Goal: Task Accomplishment & Management: Complete application form

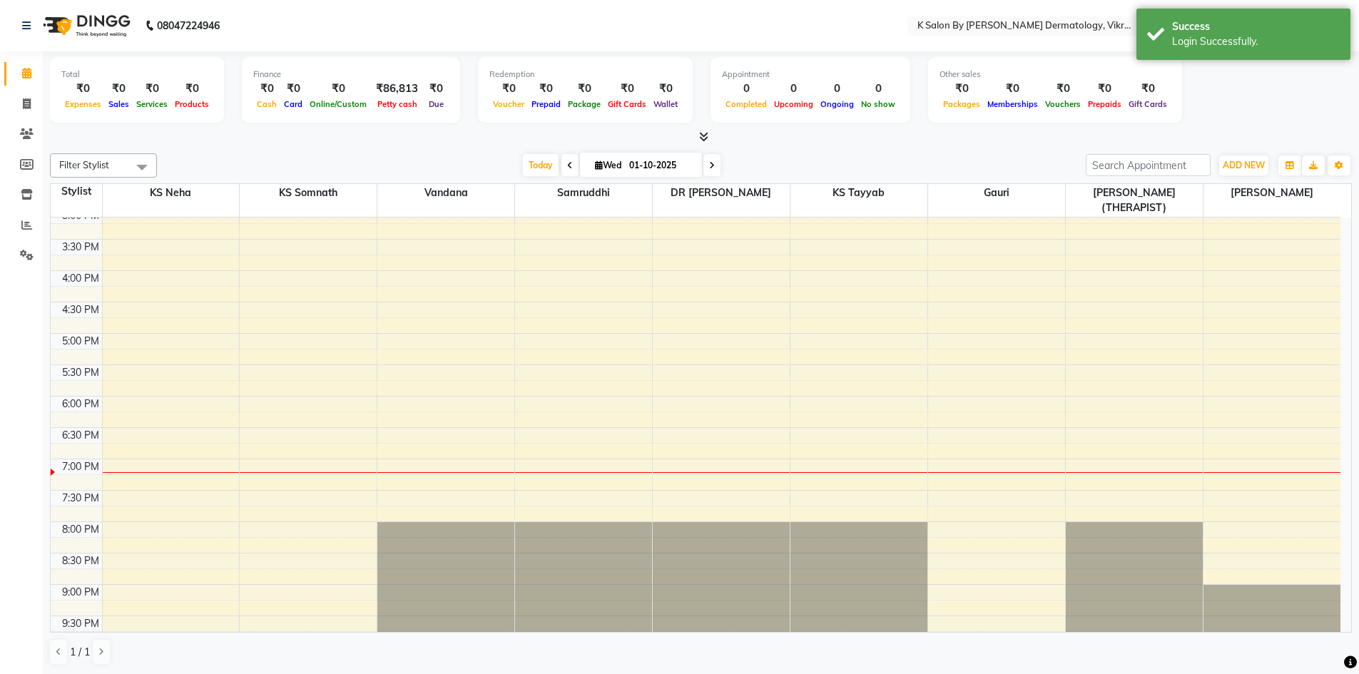
scroll to position [1, 0]
click at [988, 341] on div "10:00 AM 10:30 AM 11:00 AM 11:30 AM 12:00 PM 12:30 PM 1:00 PM 1:30 PM 2:00 PM 2…" at bounding box center [696, 270] width 1290 height 753
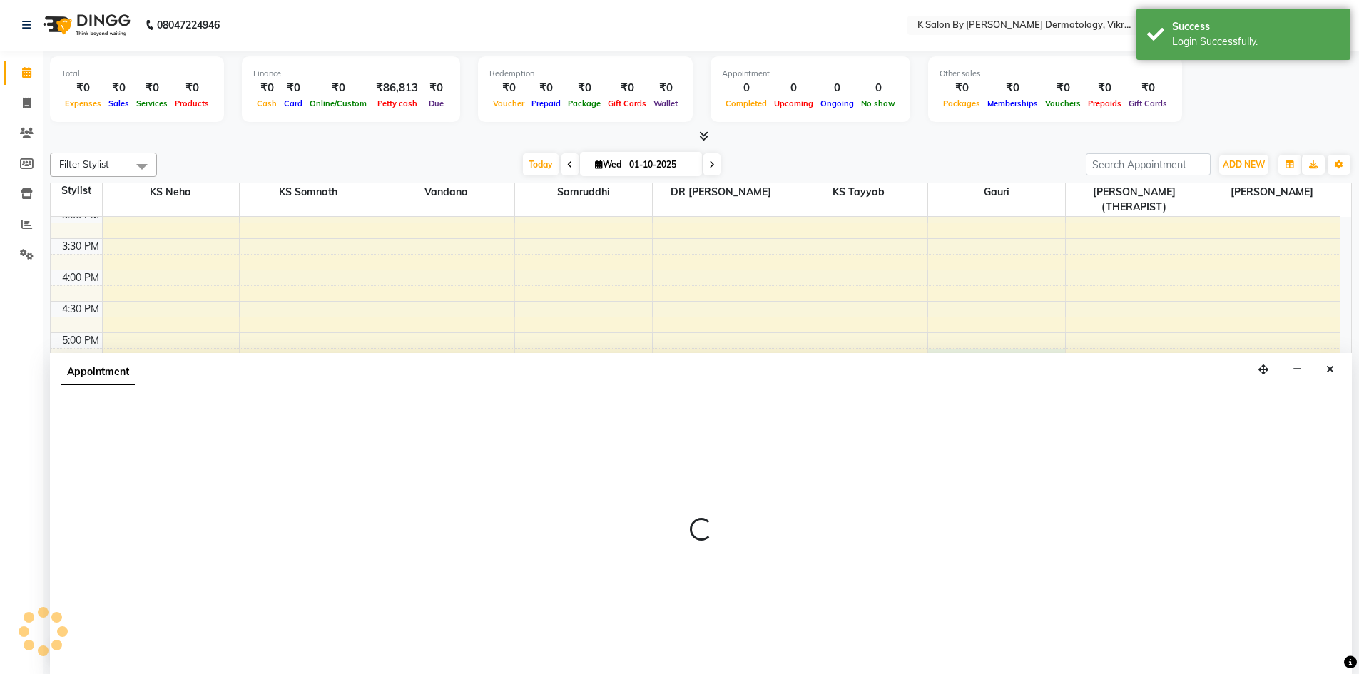
select select "63937"
select select "1035"
select select "tentative"
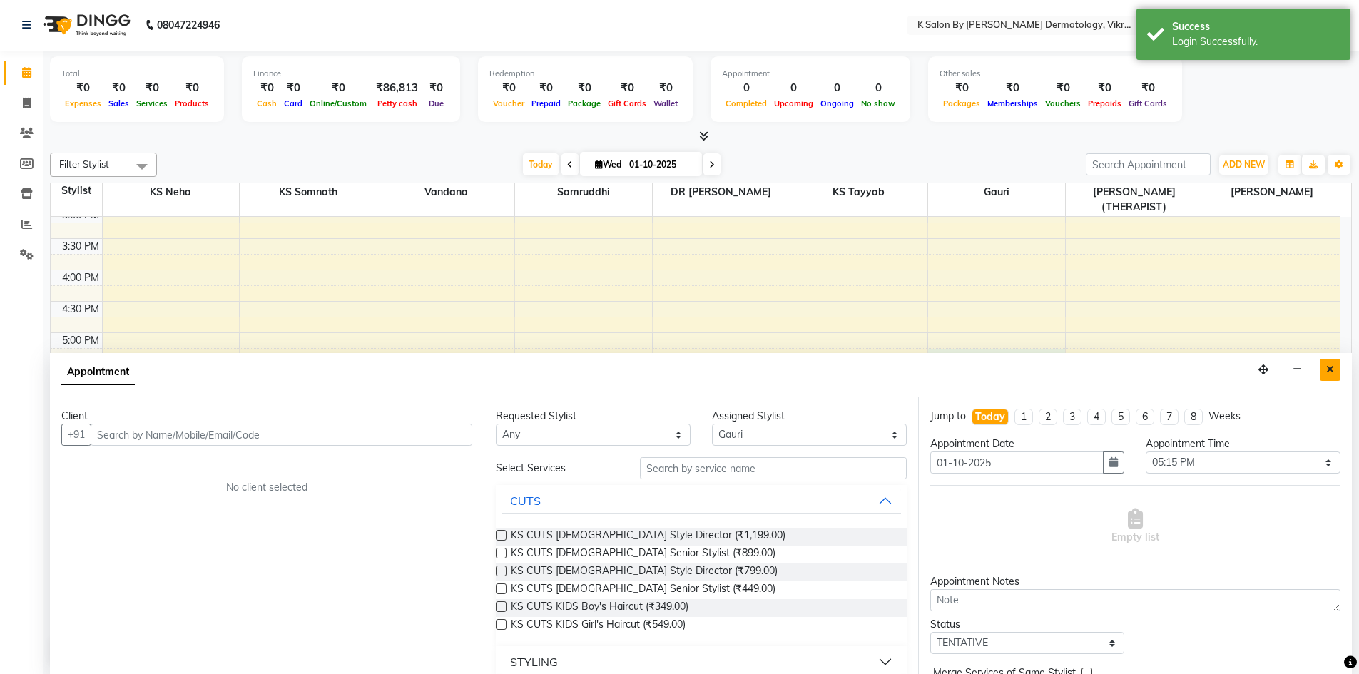
click at [1337, 368] on button "Close" at bounding box center [1330, 370] width 21 height 22
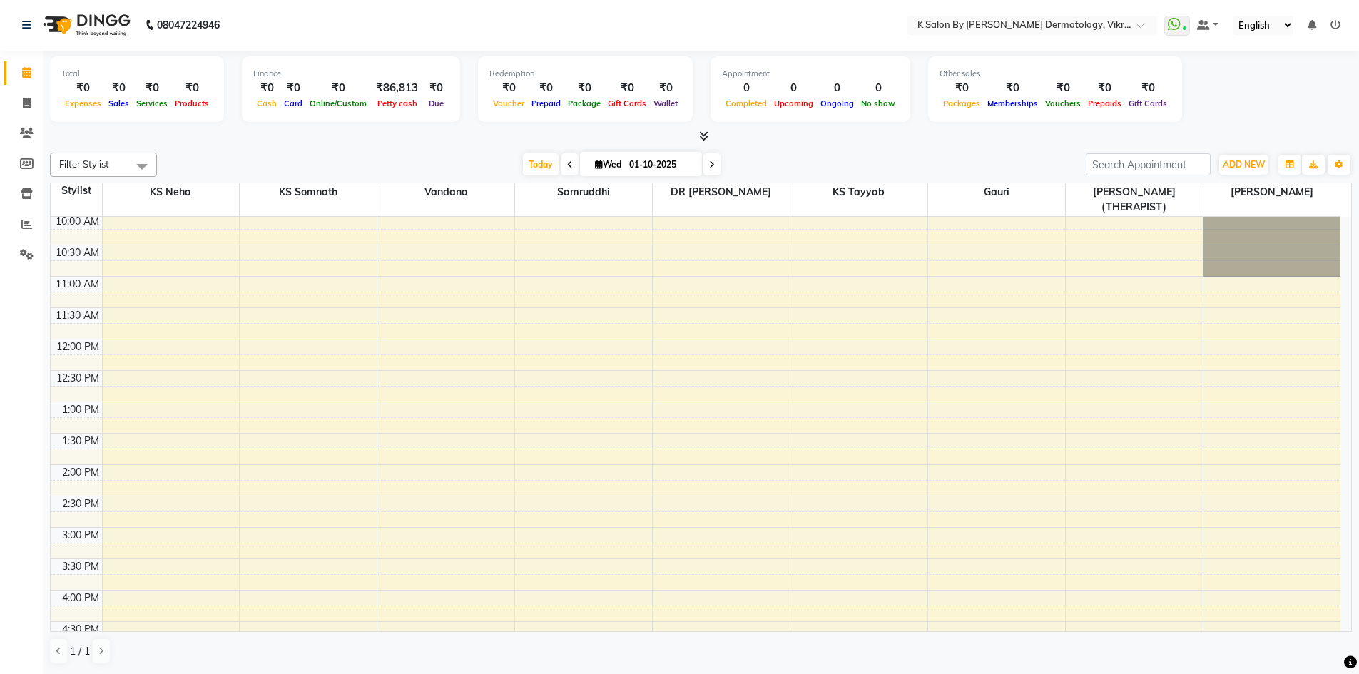
scroll to position [0, 0]
click at [1337, 24] on icon at bounding box center [1336, 25] width 10 height 10
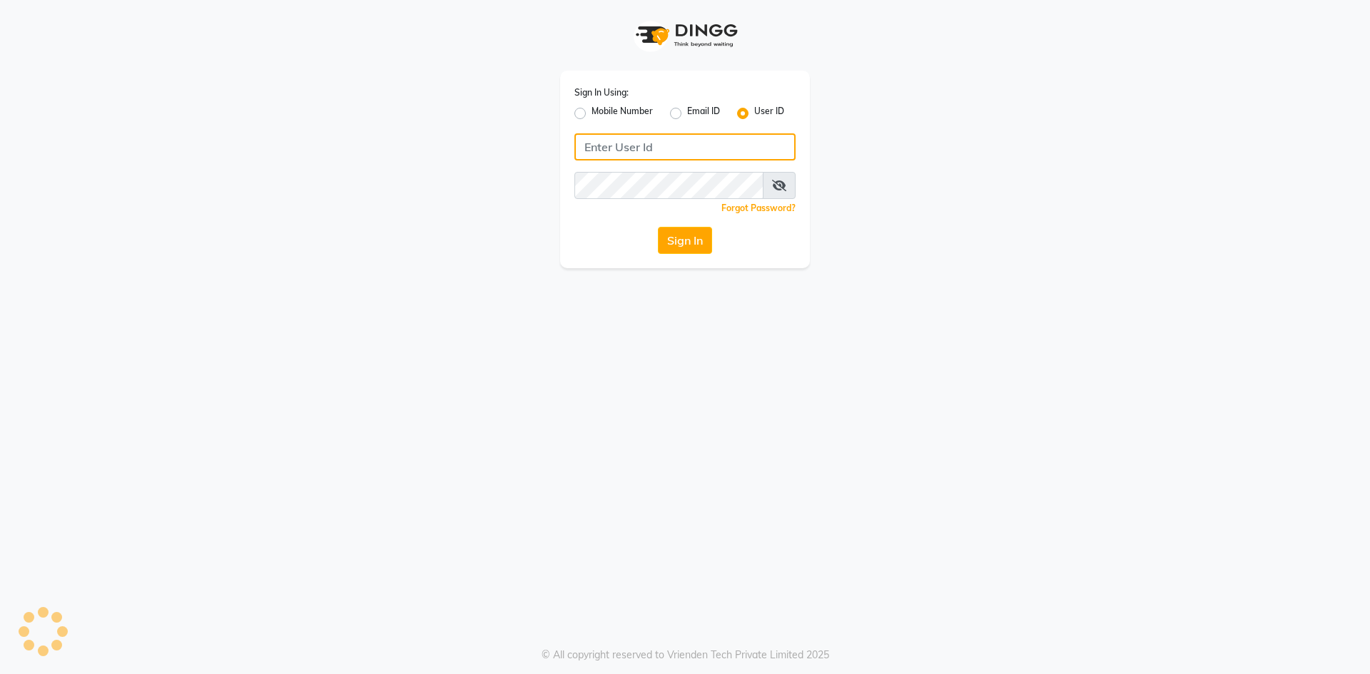
click at [689, 137] on input "Username" at bounding box center [684, 146] width 221 height 27
click at [588, 109] on div "Mobile Number" at bounding box center [613, 113] width 78 height 17
click at [592, 115] on label "Mobile Number" at bounding box center [622, 113] width 61 height 17
click at [592, 114] on input "Mobile Number" at bounding box center [596, 109] width 9 height 9
radio input "true"
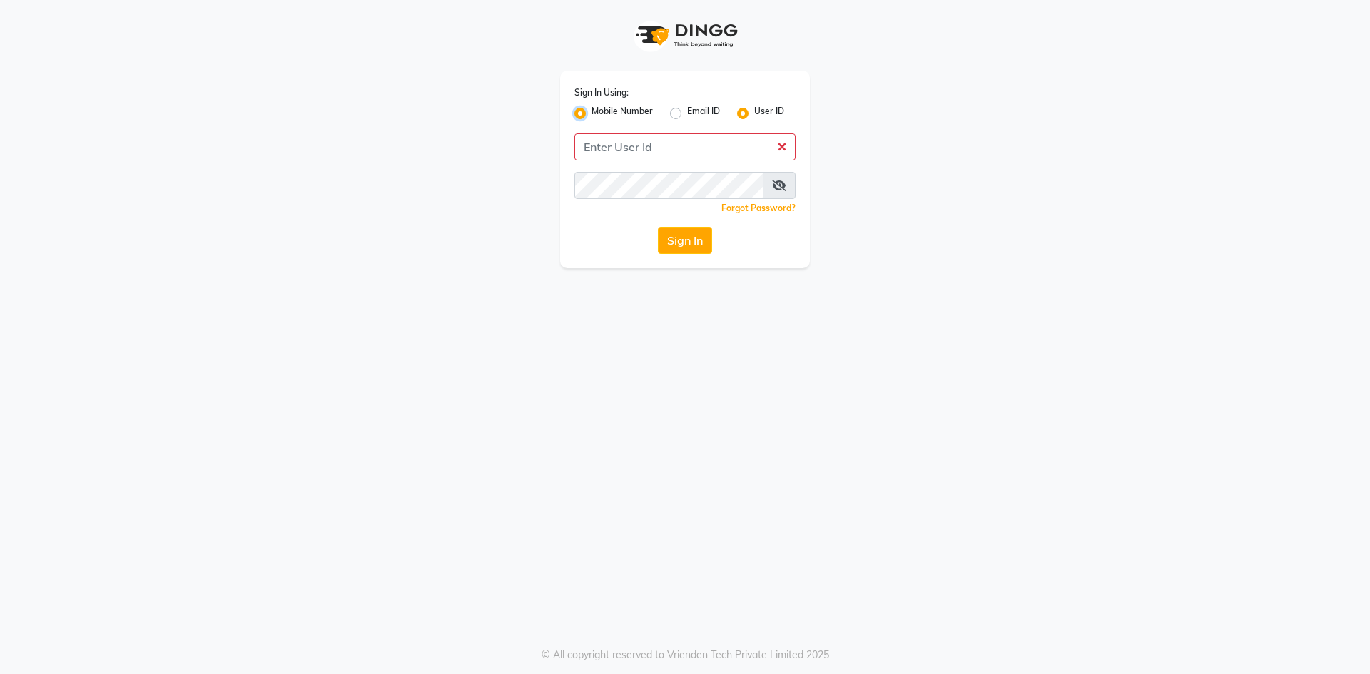
radio input "false"
click at [651, 146] on input "Username" at bounding box center [708, 146] width 173 height 27
type input "7866053179"
click at [682, 323] on div "Sign In Using: Mobile Number Email ID User ID Country Code × [PHONE_NUMBER] Rem…" at bounding box center [685, 337] width 1370 height 674
click at [683, 220] on div "Sign In Using: Mobile Number Email ID User ID Country Code × [PHONE_NUMBER] Rem…" at bounding box center [685, 170] width 250 height 198
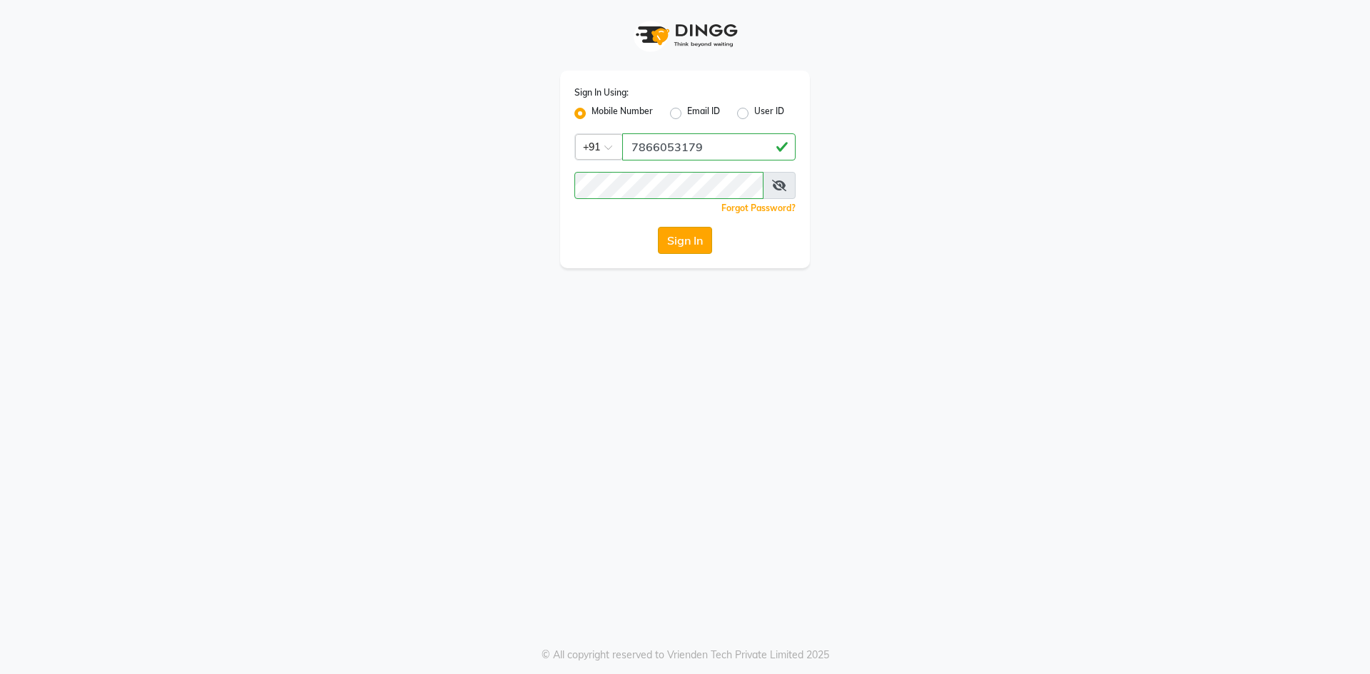
click at [684, 235] on button "Sign In" at bounding box center [685, 240] width 54 height 27
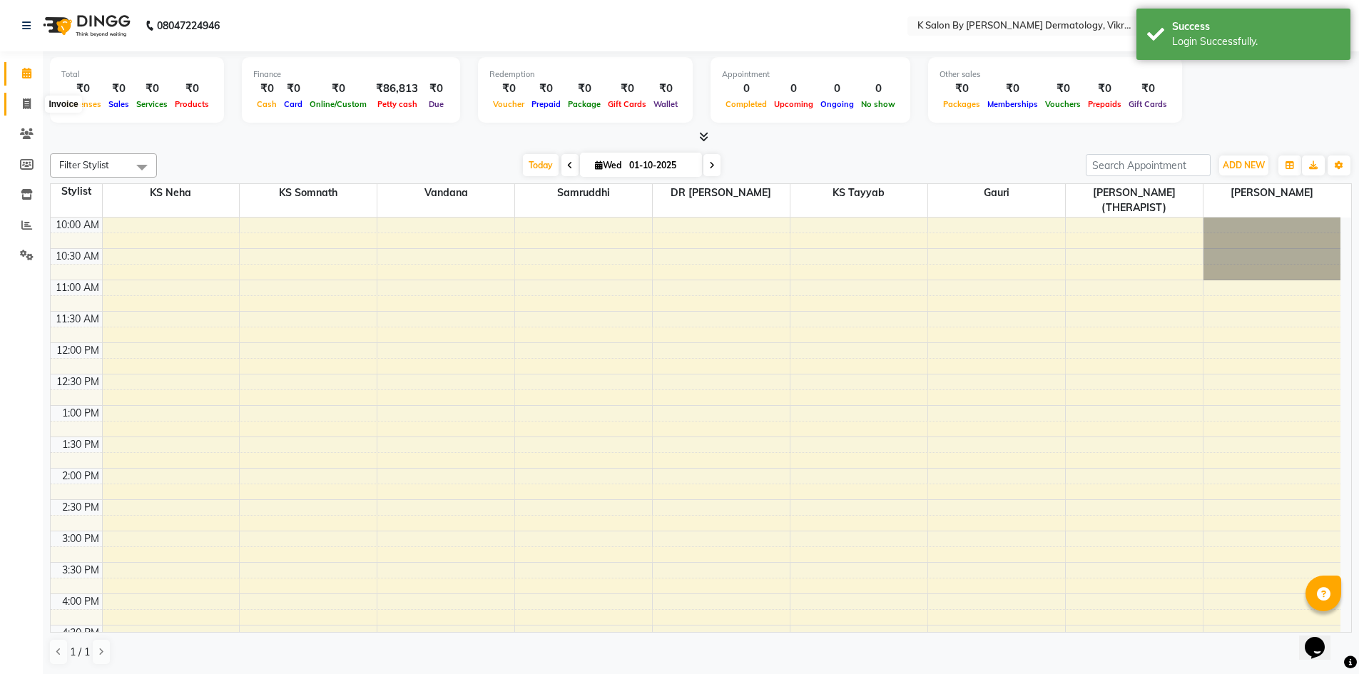
click at [25, 103] on icon at bounding box center [27, 103] width 8 height 11
select select "6798"
select select "service"
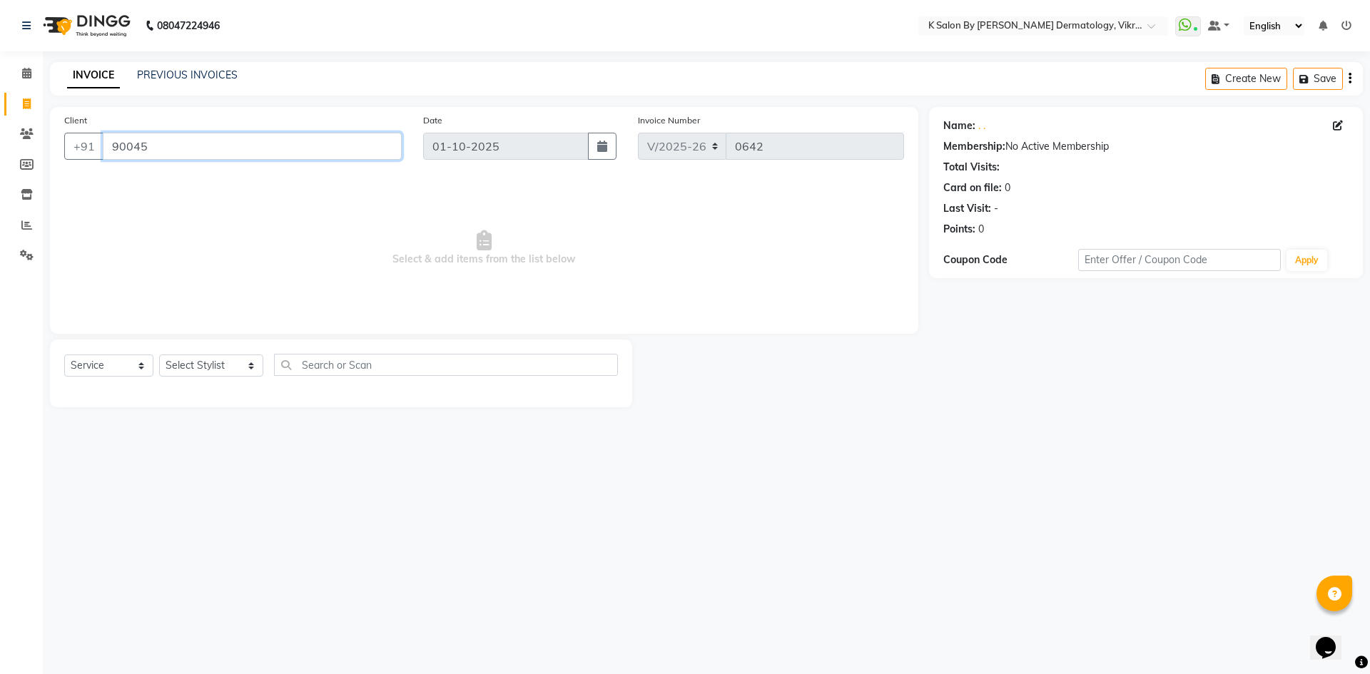
click at [161, 154] on input "90045" at bounding box center [252, 146] width 299 height 27
click at [149, 182] on span "manali" at bounding box center [138, 179] width 36 height 14
type input "90******92"
click at [144, 365] on select "Select Service Product Membership Package Voucher Prepaid Gift Card" at bounding box center [108, 366] width 89 height 22
click at [64, 355] on select "Select Service Product Membership Package Voucher Prepaid Gift Card" at bounding box center [108, 366] width 89 height 22
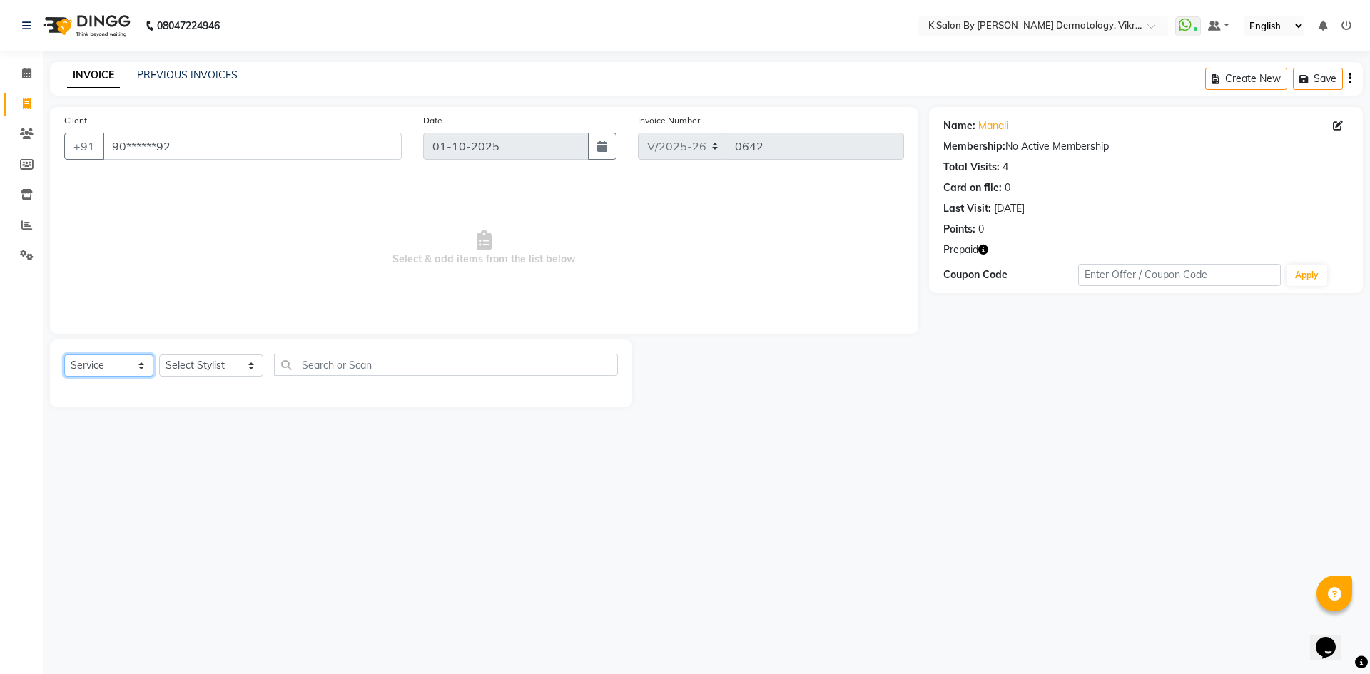
click at [142, 367] on select "Select Service Product Membership Package Voucher Prepaid Gift Card" at bounding box center [108, 366] width 89 height 22
select select "package"
click at [64, 355] on select "Select Service Product Membership Package Voucher Prepaid Gift Card" at bounding box center [108, 366] width 89 height 22
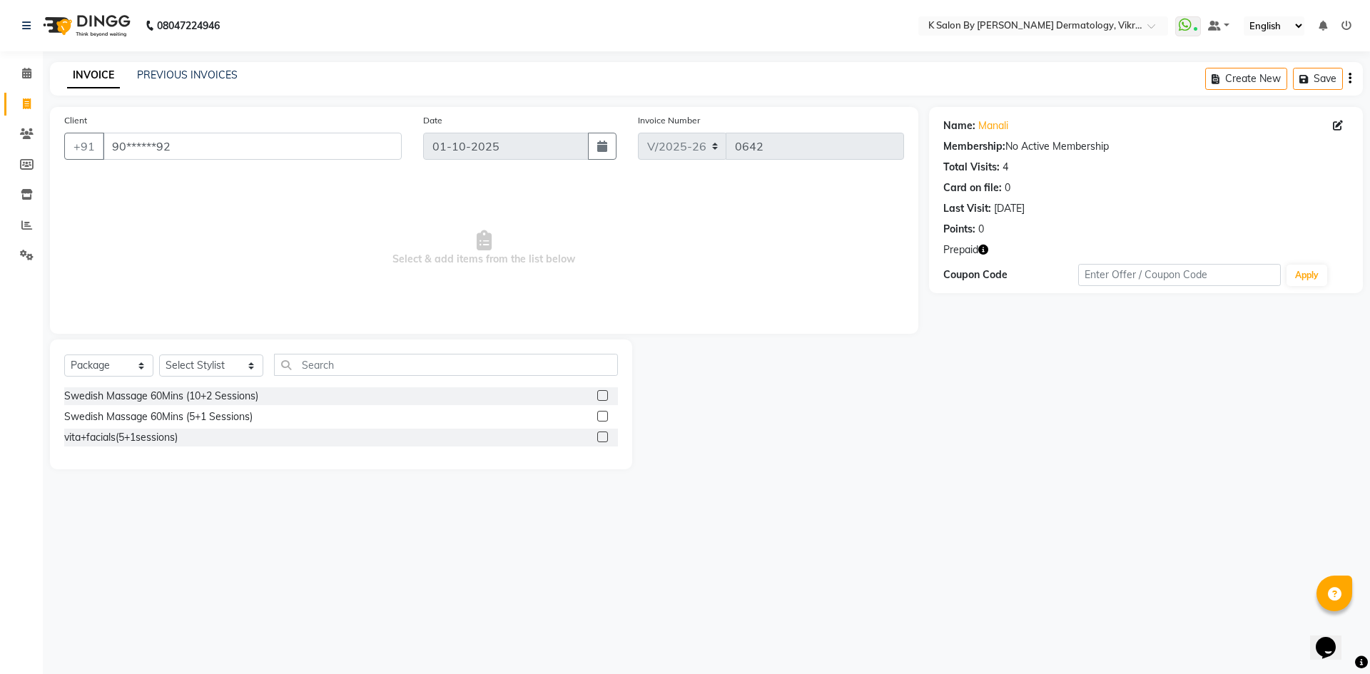
click at [599, 416] on label at bounding box center [602, 416] width 11 height 11
click at [599, 416] on input "checkbox" at bounding box center [601, 416] width 9 height 9
checkbox input "false"
click at [237, 364] on select "Select Stylist DR [PERSON_NAME] KS Neha KS Somnath KS Tayyab k suraj Manager [P…" at bounding box center [211, 366] width 104 height 22
select select "63937"
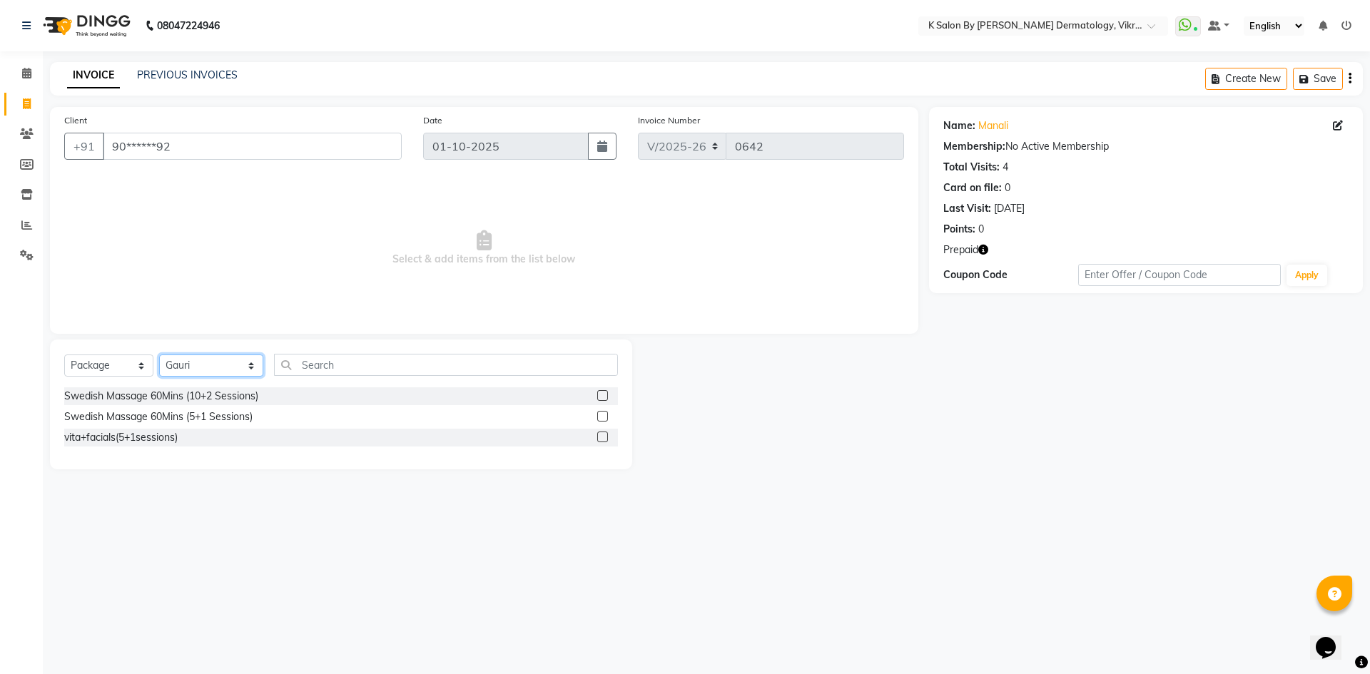
click at [159, 355] on select "Select Stylist DR [PERSON_NAME] KS Neha KS Somnath KS Tayyab k suraj Manager [P…" at bounding box center [211, 366] width 104 height 22
click at [600, 415] on label at bounding box center [602, 416] width 11 height 11
click at [600, 415] on input "checkbox" at bounding box center [601, 416] width 9 height 9
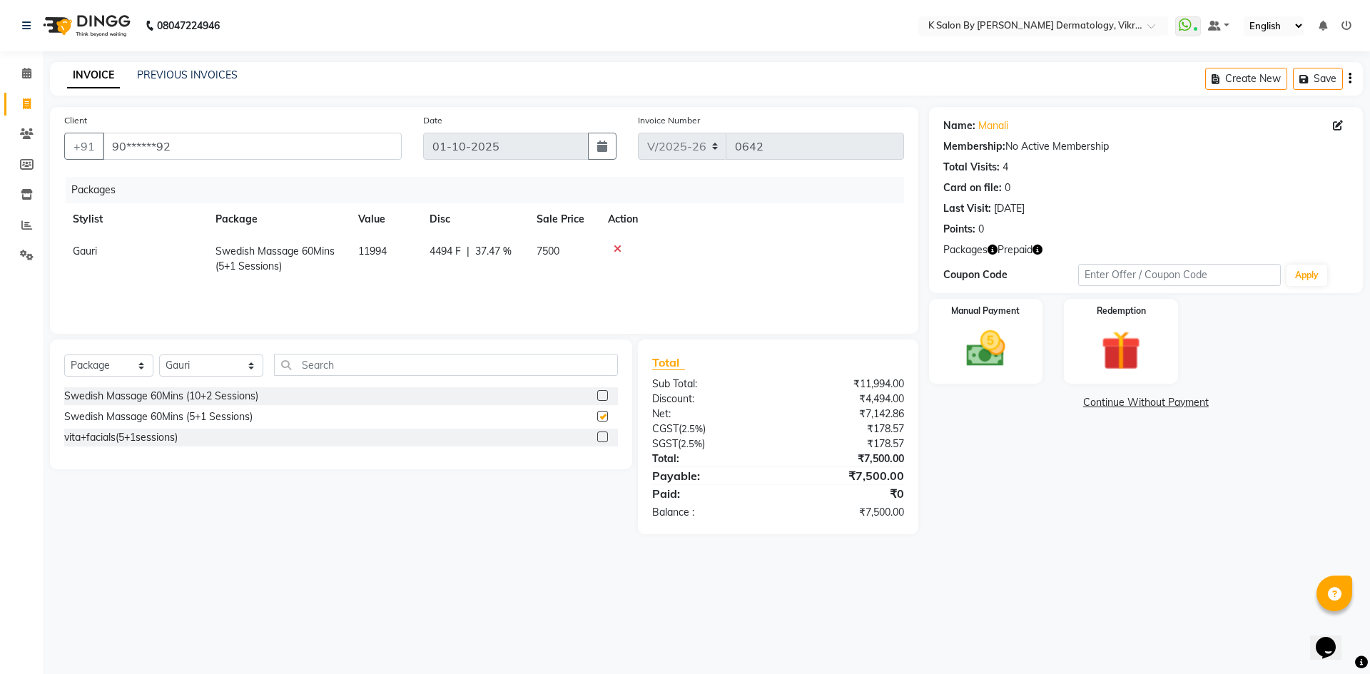
checkbox input "false"
click at [186, 144] on input "90******92" at bounding box center [252, 146] width 299 height 27
type input "9"
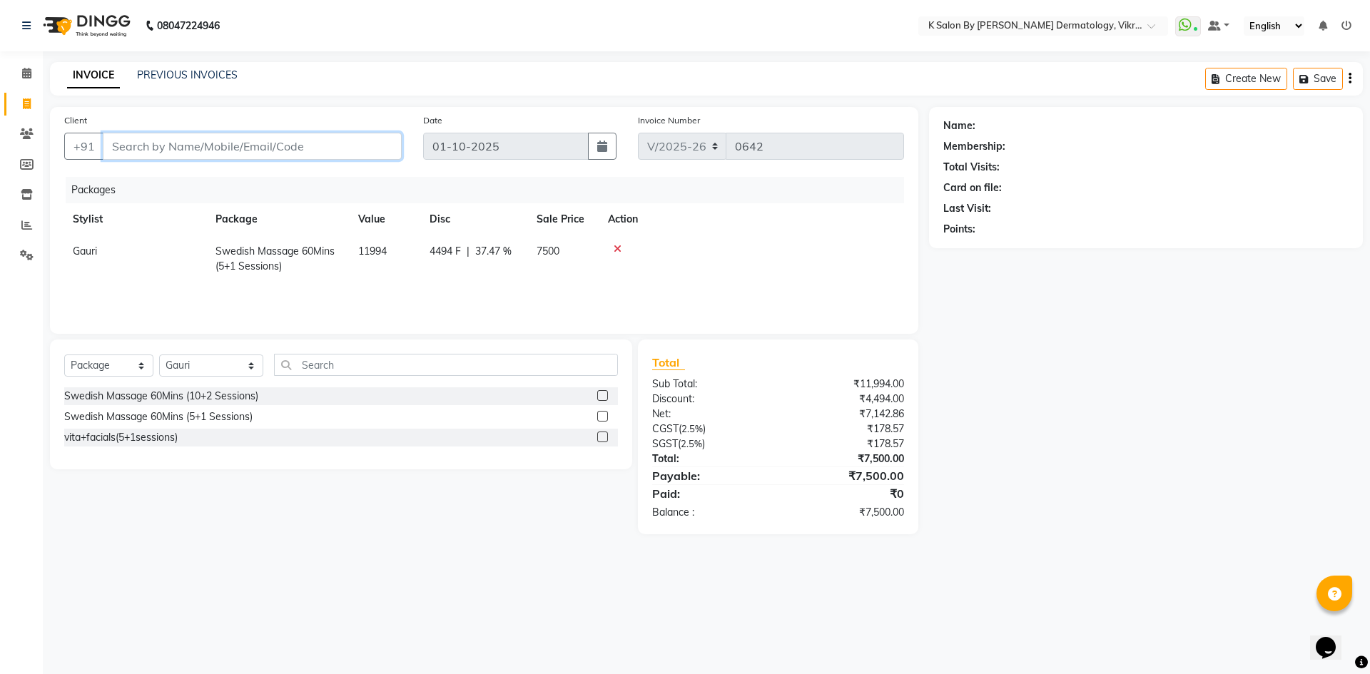
click at [153, 143] on input "Client" at bounding box center [252, 146] width 299 height 27
click at [617, 248] on icon at bounding box center [618, 249] width 8 height 10
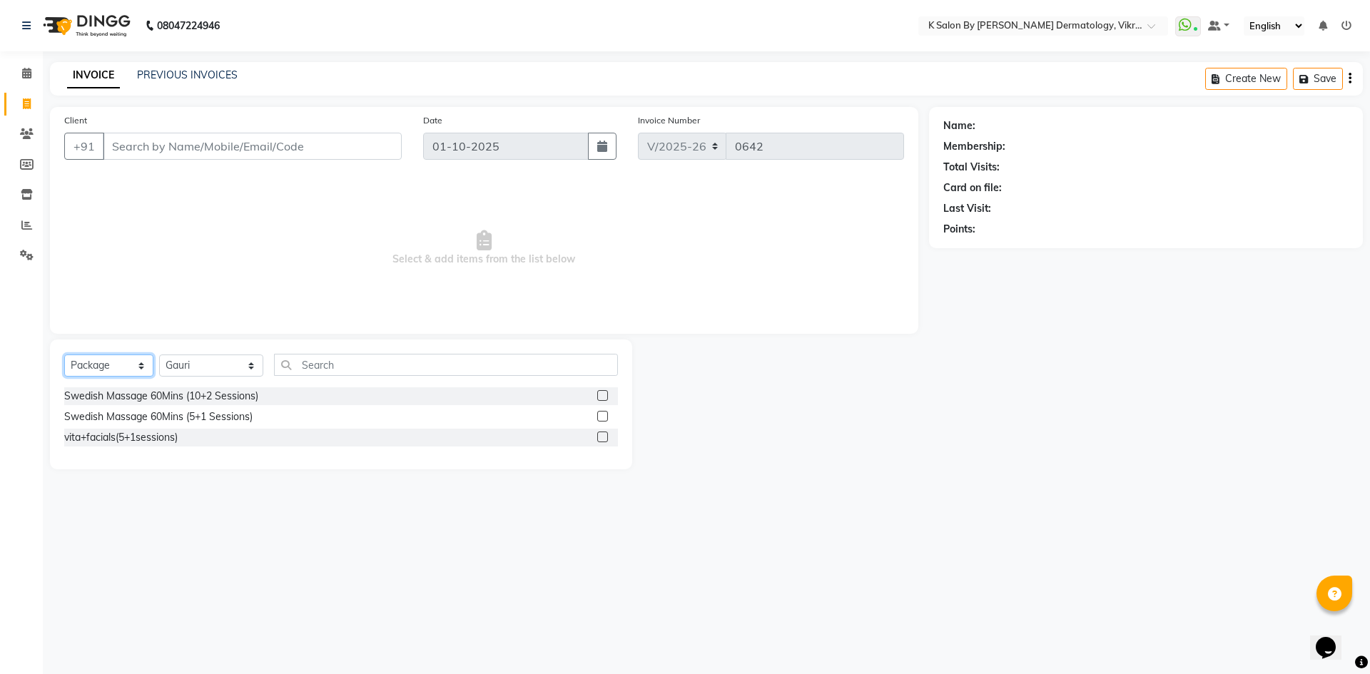
click at [142, 363] on select "Select Service Product Membership Package Voucher Prepaid Gift Card" at bounding box center [108, 366] width 89 height 22
select select "service"
click at [64, 355] on select "Select Service Product Membership Package Voucher Prepaid Gift Card" at bounding box center [108, 366] width 89 height 22
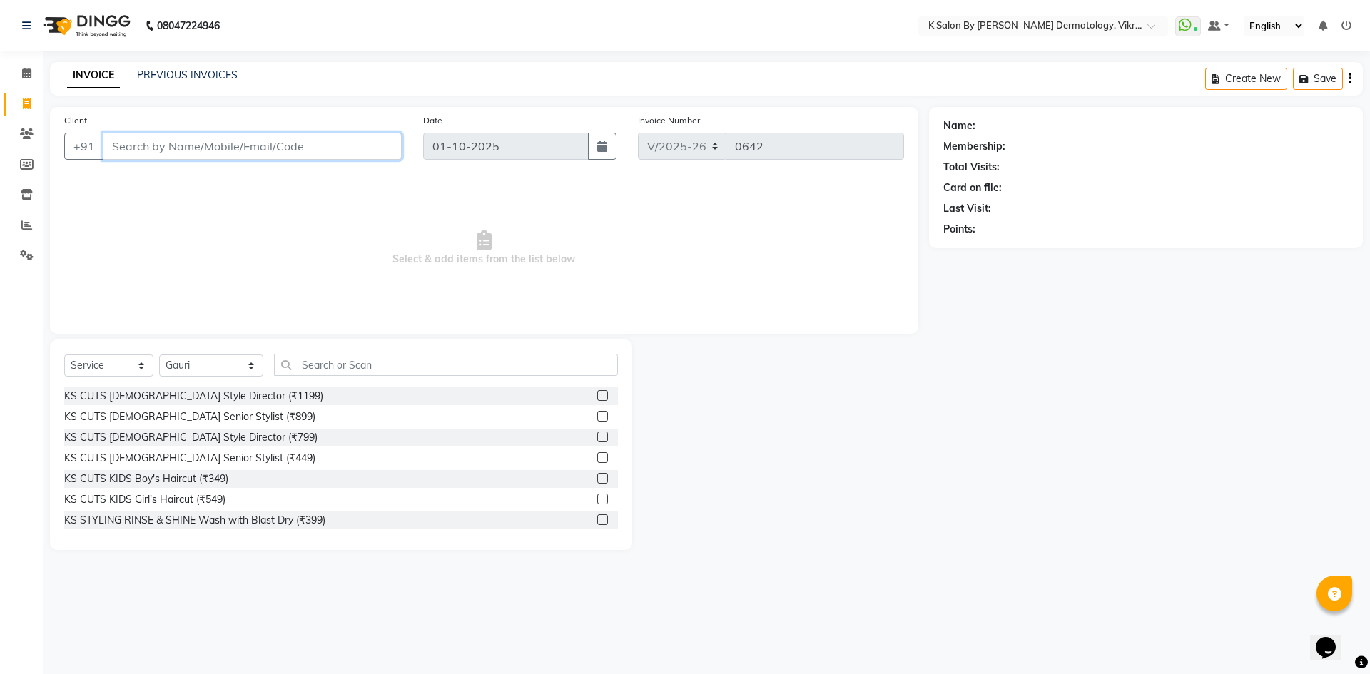
click at [165, 138] on input "Client" at bounding box center [252, 146] width 299 height 27
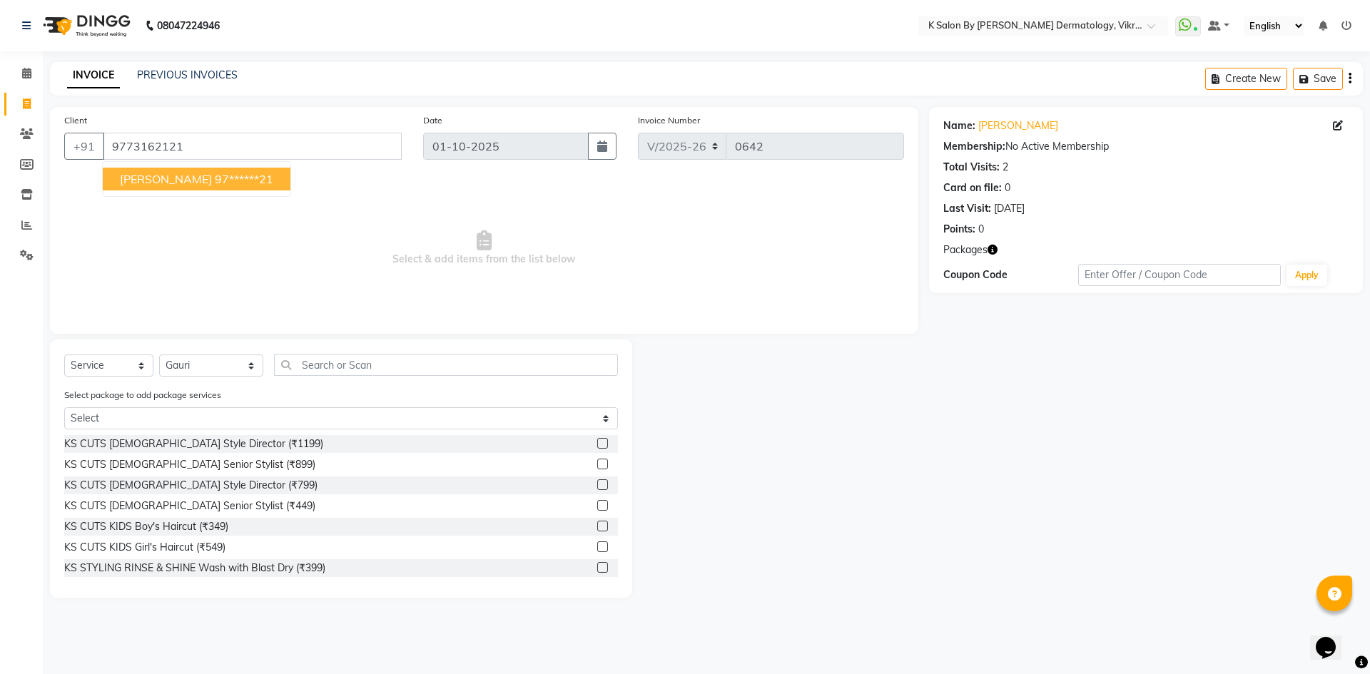
click at [171, 191] on ngb-typeahead-window "[PERSON_NAME] 97******21" at bounding box center [196, 179] width 189 height 36
click at [235, 176] on ngb-highlight "97******21" at bounding box center [244, 179] width 59 height 14
type input "97******21"
click at [143, 365] on select "Select Service Product Membership Package Voucher Prepaid Gift Card" at bounding box center [108, 366] width 89 height 22
select select "package"
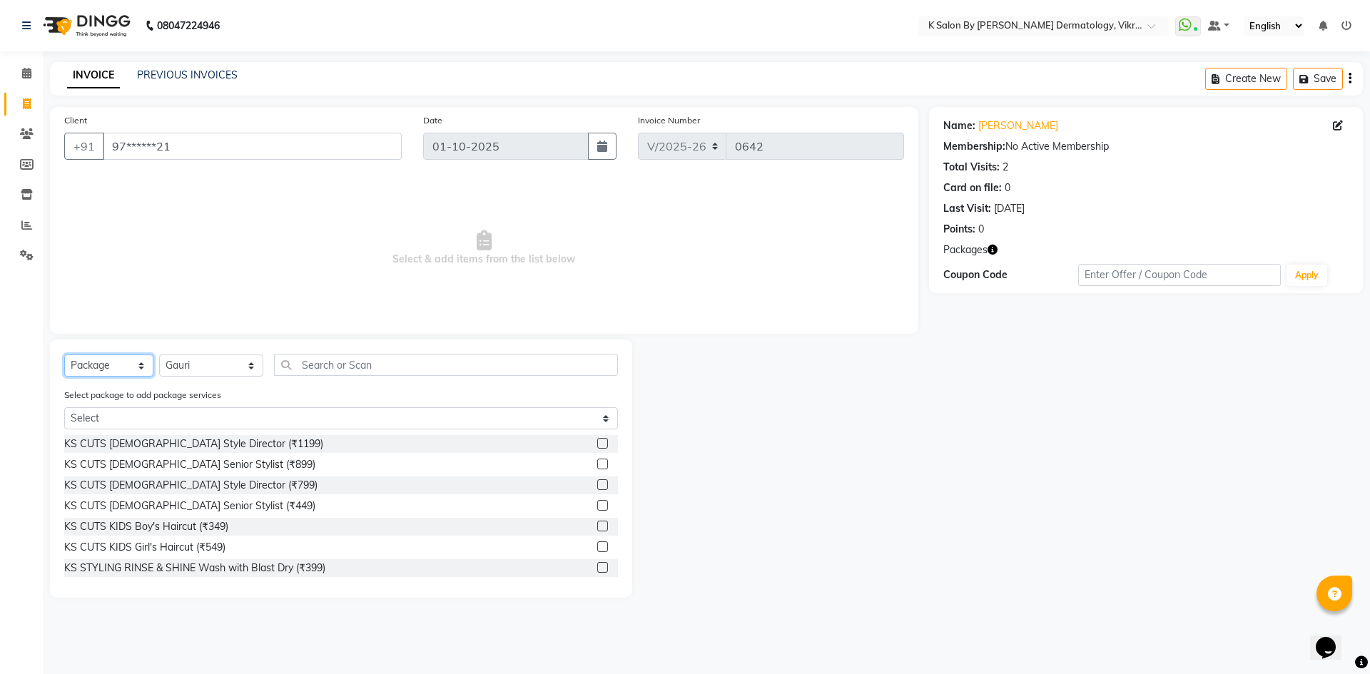
click at [64, 355] on select "Select Service Product Membership Package Voucher Prepaid Gift Card" at bounding box center [108, 366] width 89 height 22
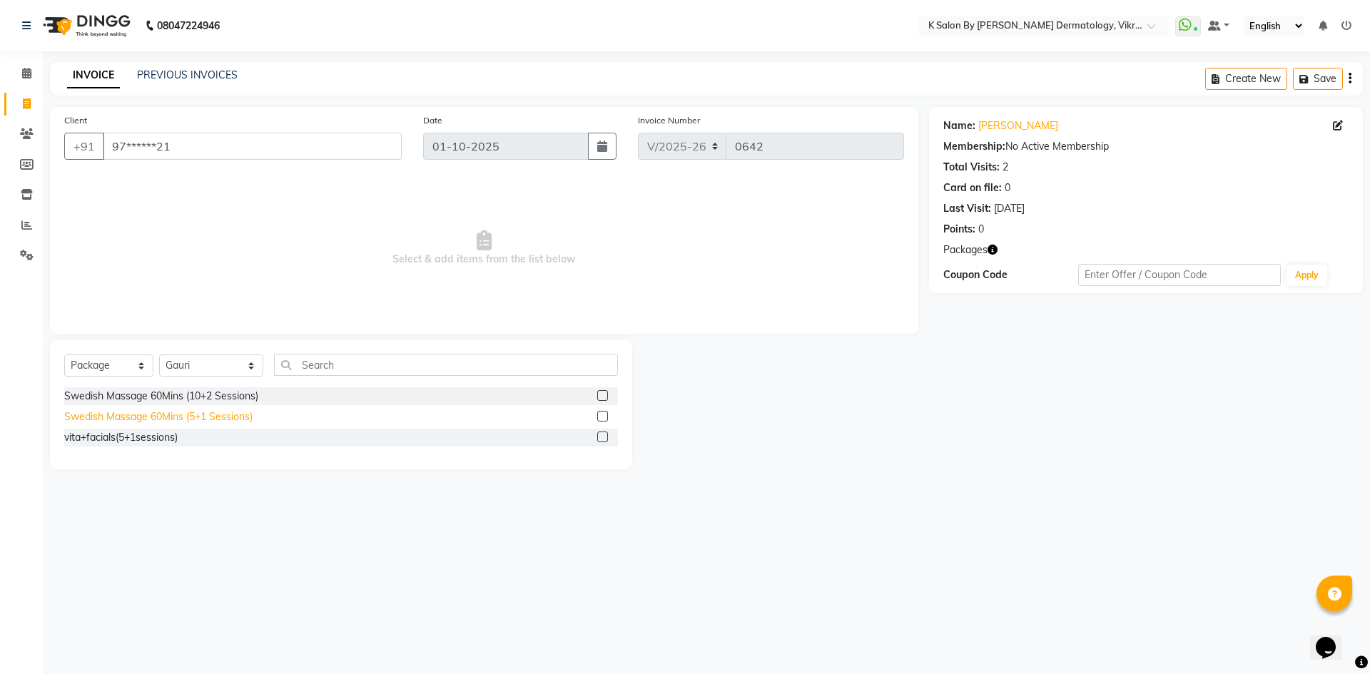
click at [239, 417] on div "Swedish Massage 60Mins (5+1 Sessions)" at bounding box center [158, 417] width 188 height 15
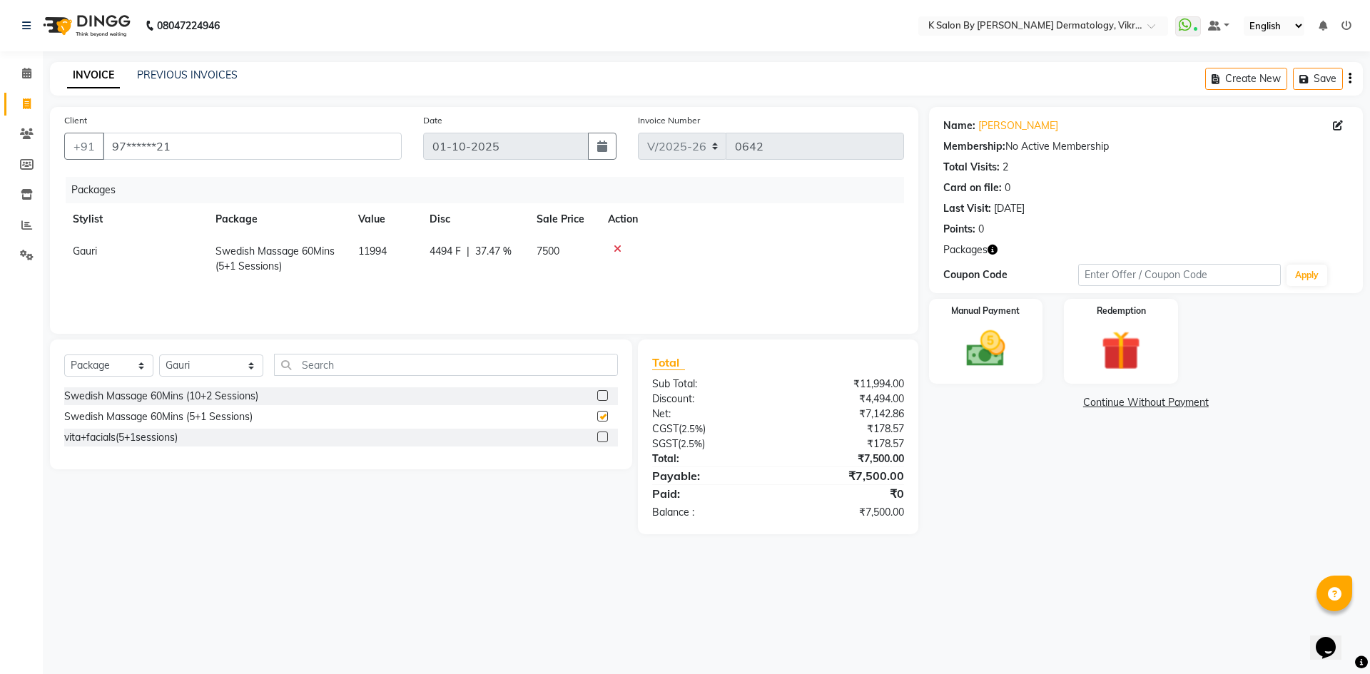
checkbox input "false"
click at [617, 246] on icon at bounding box center [618, 249] width 8 height 10
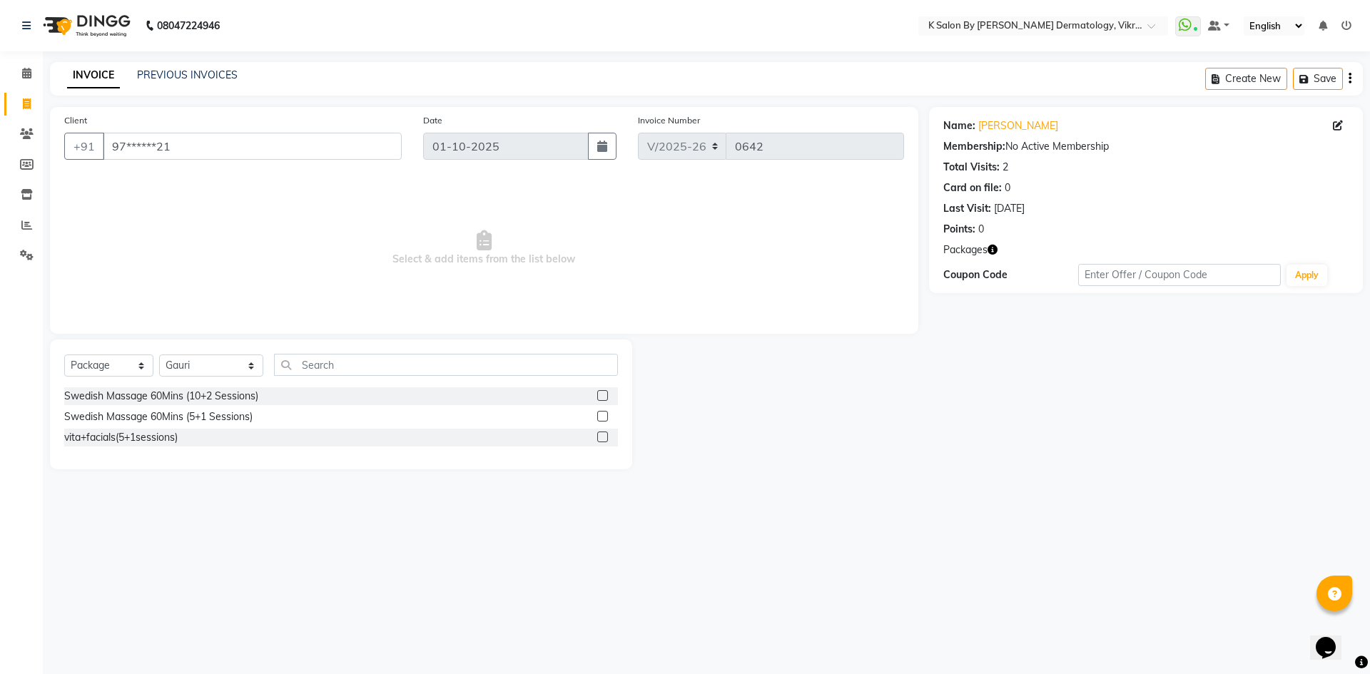
click at [617, 246] on span "Select & add items from the list below" at bounding box center [484, 248] width 840 height 143
click at [293, 370] on input "text" at bounding box center [446, 365] width 344 height 22
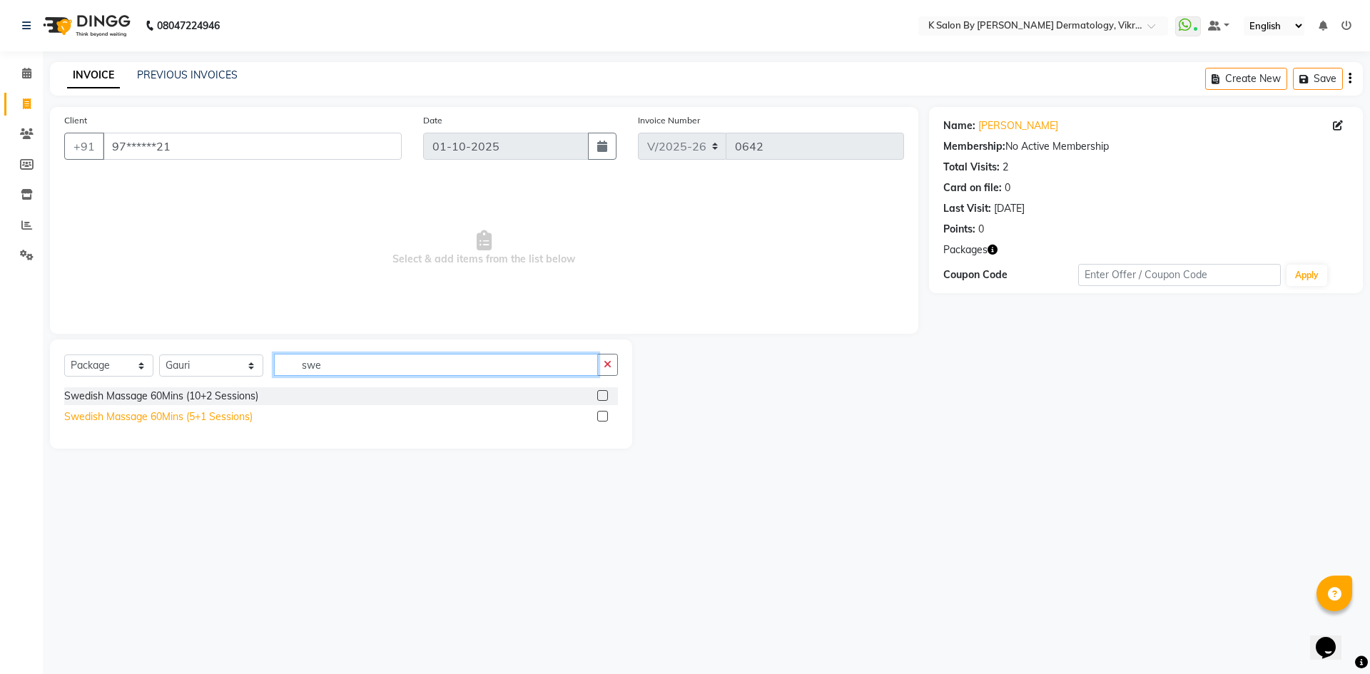
type input "swe"
click at [149, 416] on div "Swedish Massage 60Mins (5+1 Sessions)" at bounding box center [158, 417] width 188 height 15
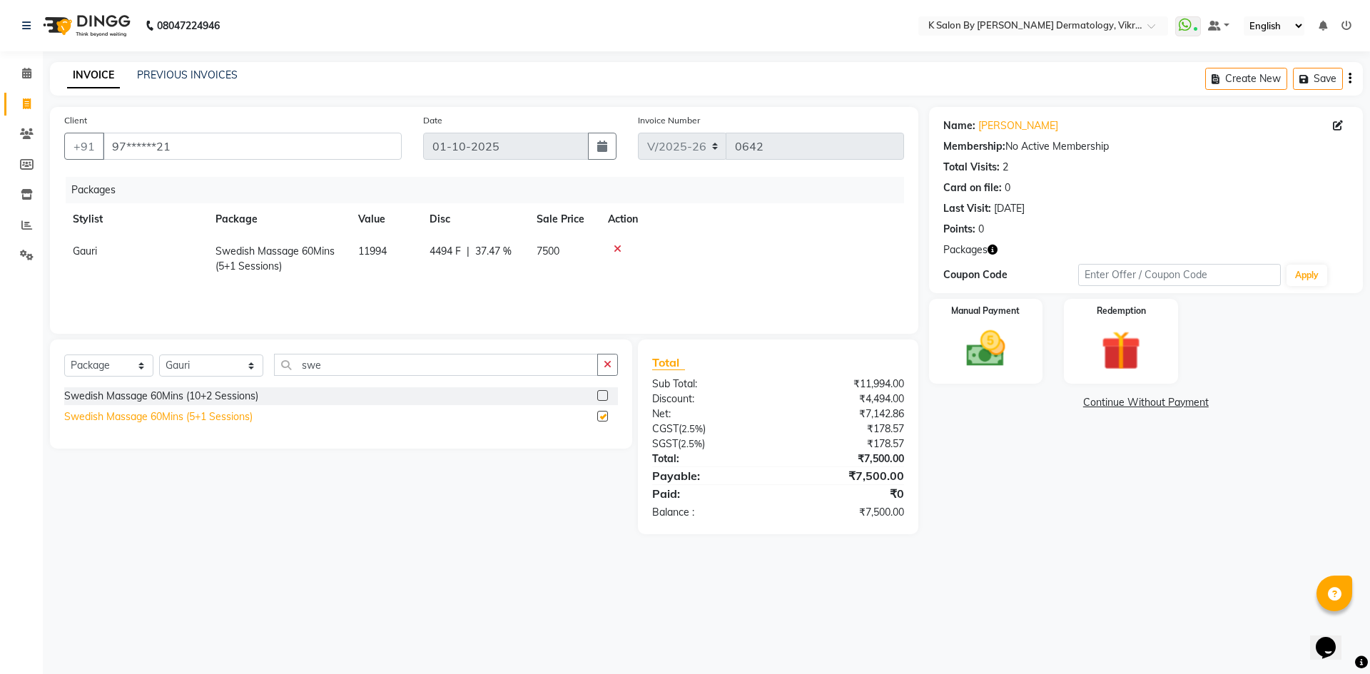
checkbox input "false"
click at [1115, 337] on img at bounding box center [1121, 350] width 66 height 51
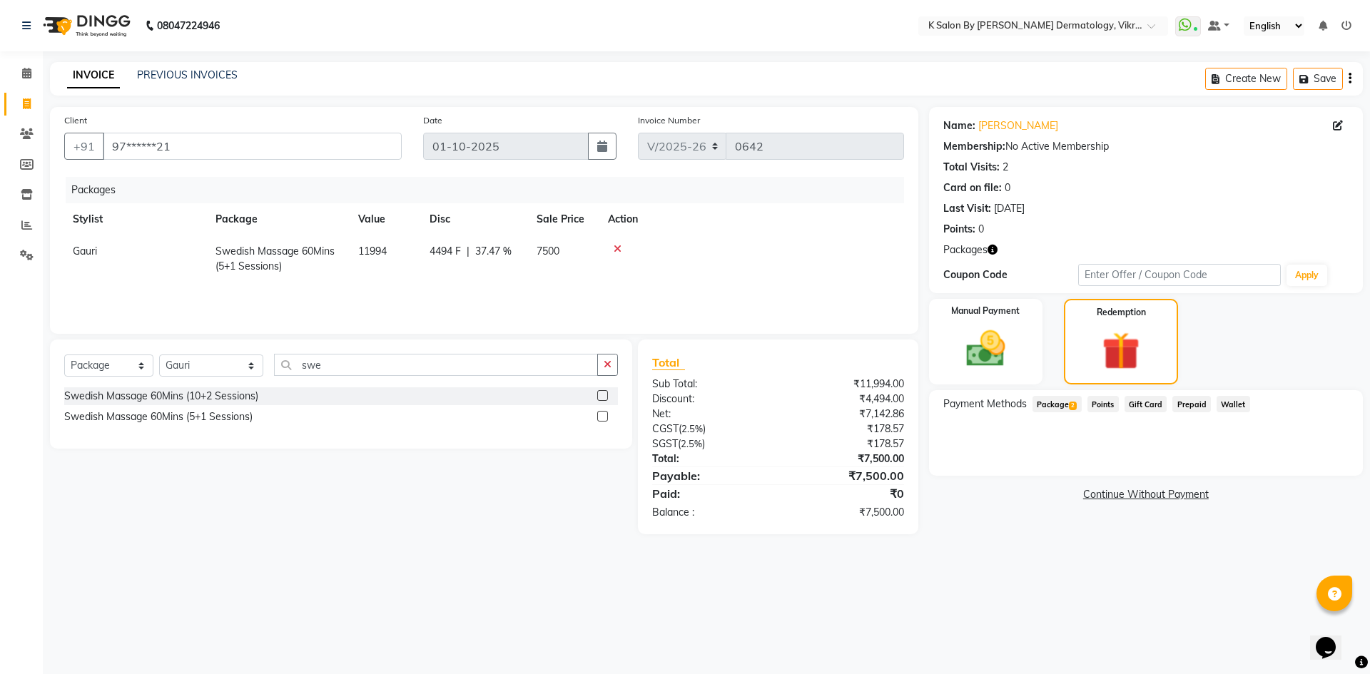
click at [1054, 400] on span "Package 2" at bounding box center [1057, 404] width 49 height 16
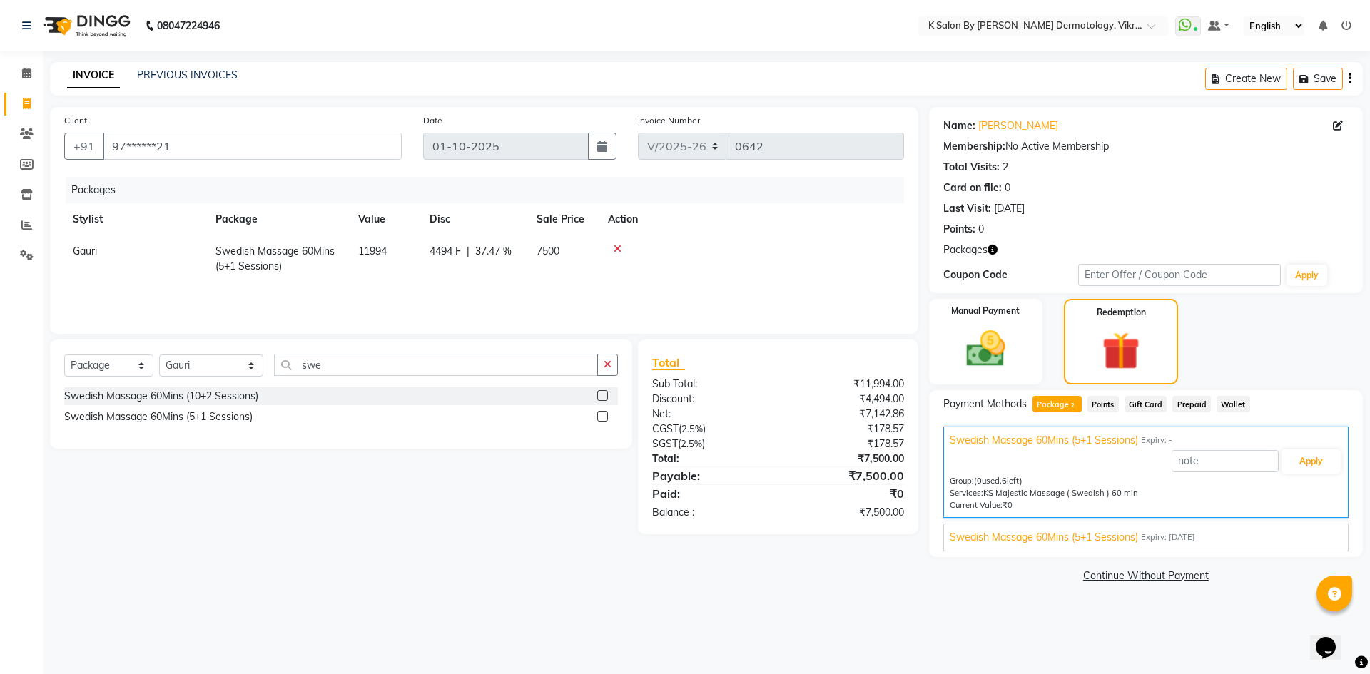
click at [618, 245] on icon at bounding box center [618, 249] width 8 height 10
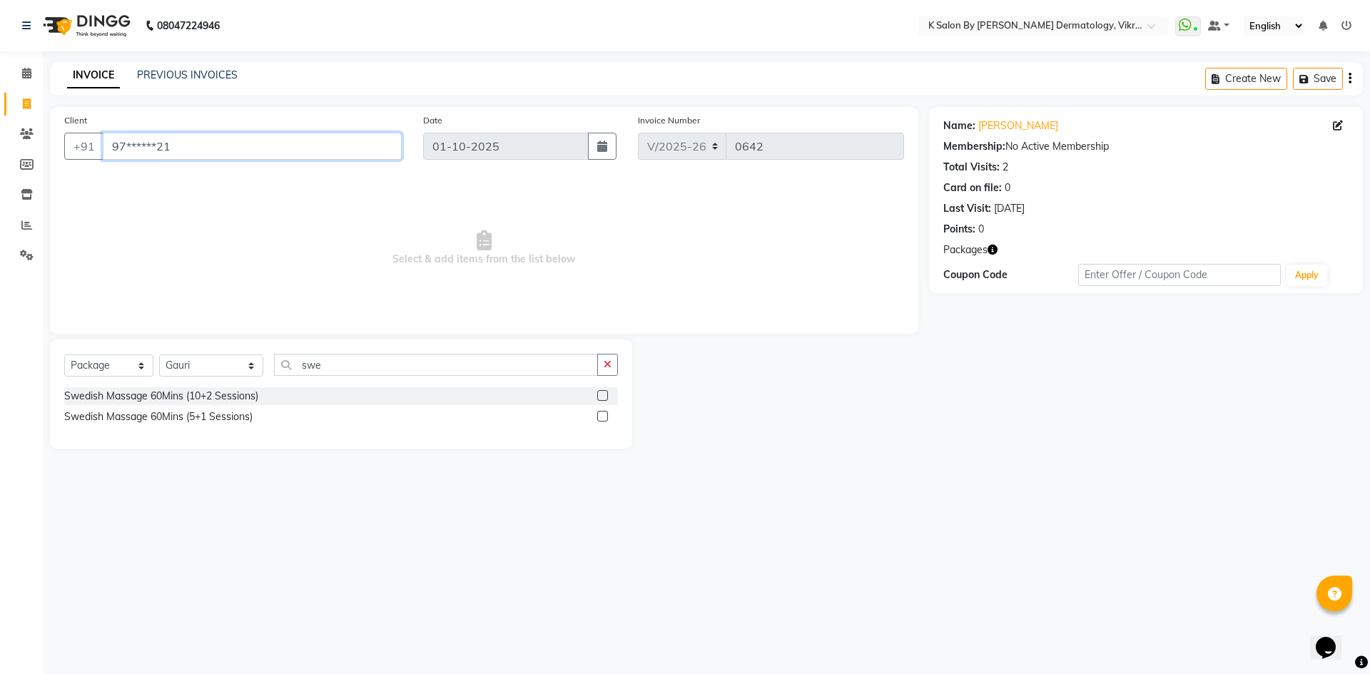
click at [185, 149] on input "97******21" at bounding box center [252, 146] width 299 height 27
type input "9"
